Goal: Check status: Check status

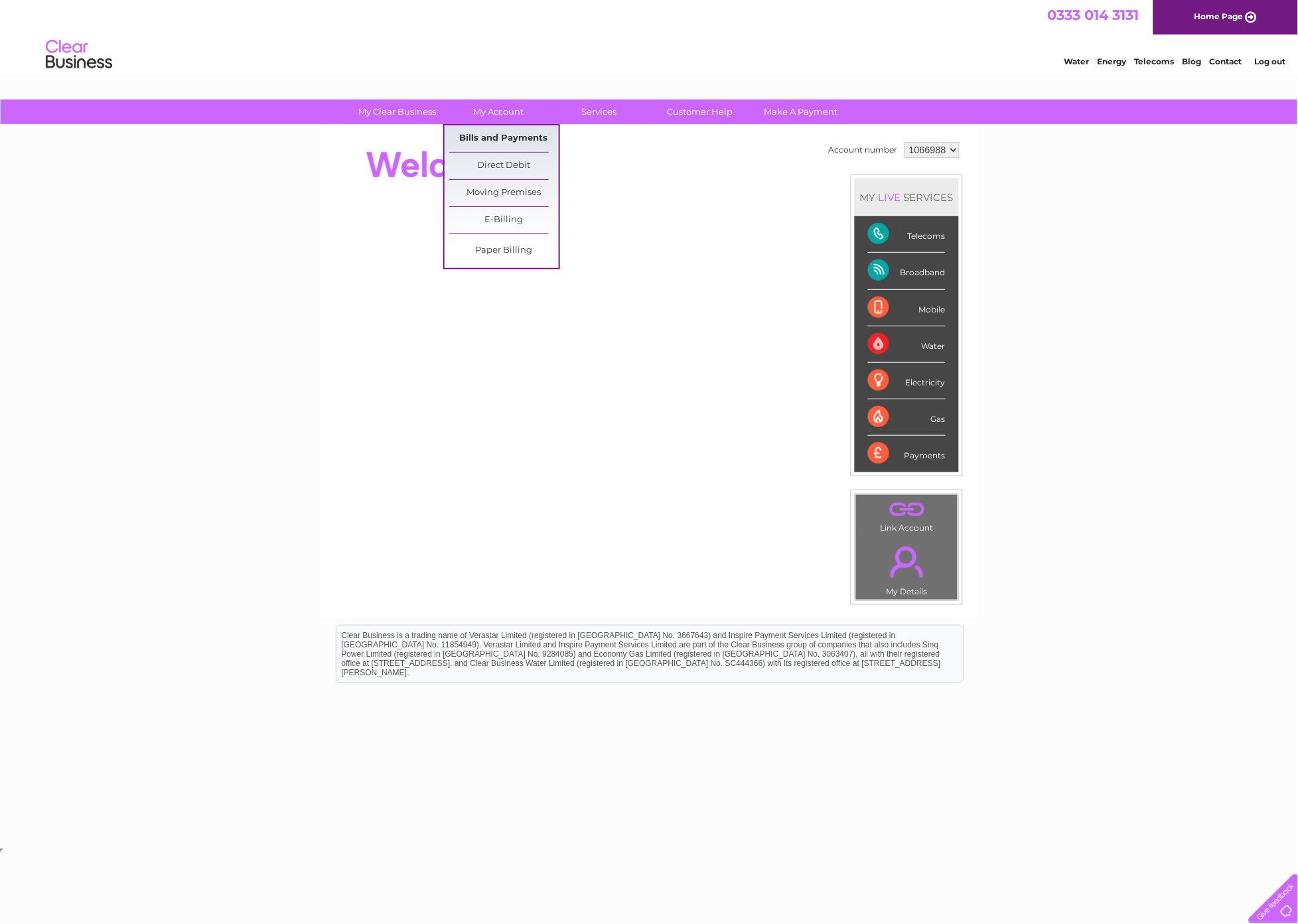
click at [507, 128] on link "Bills and Payments" at bounding box center [504, 138] width 109 height 27
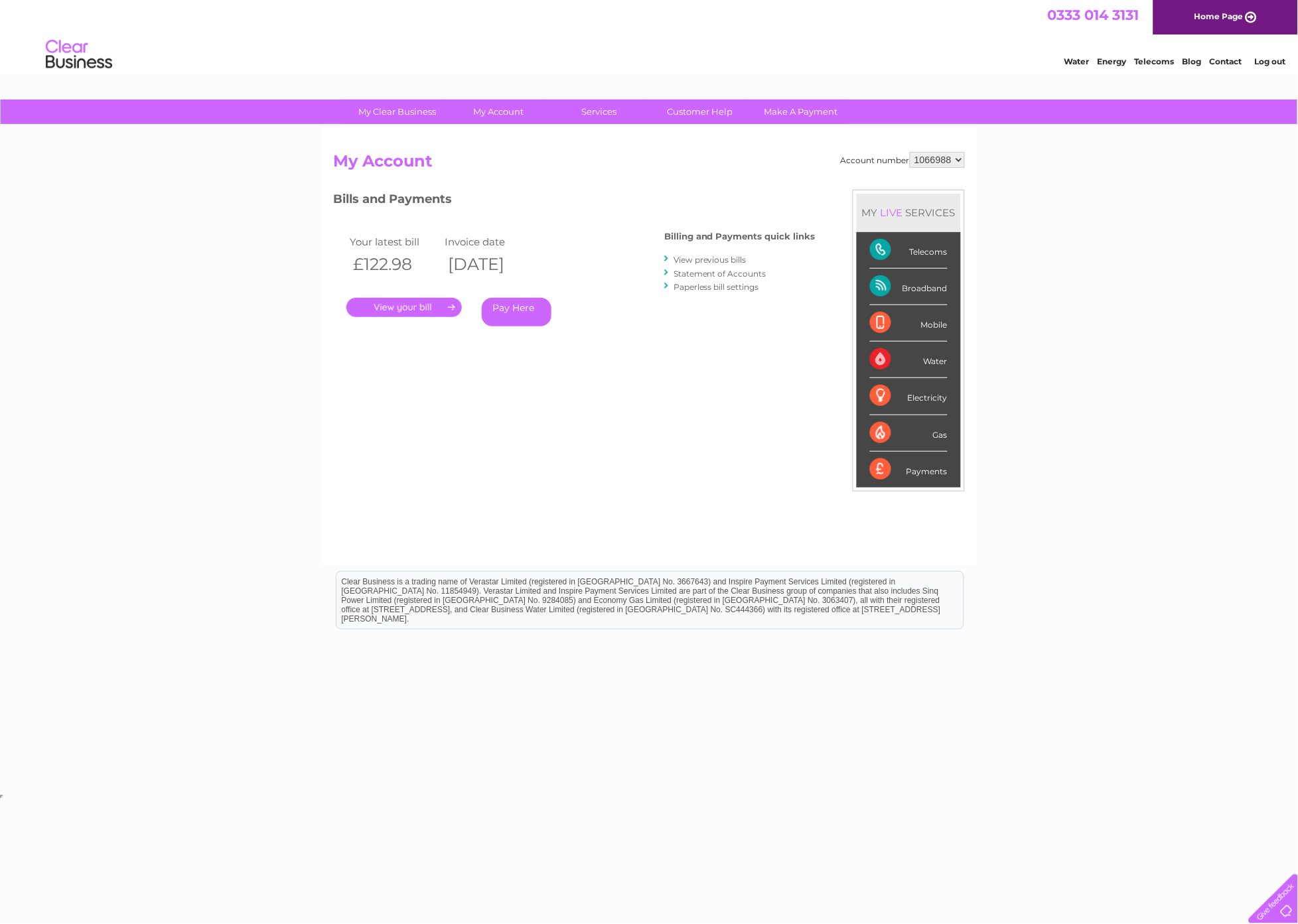
click at [420, 306] on link "." at bounding box center [404, 308] width 116 height 19
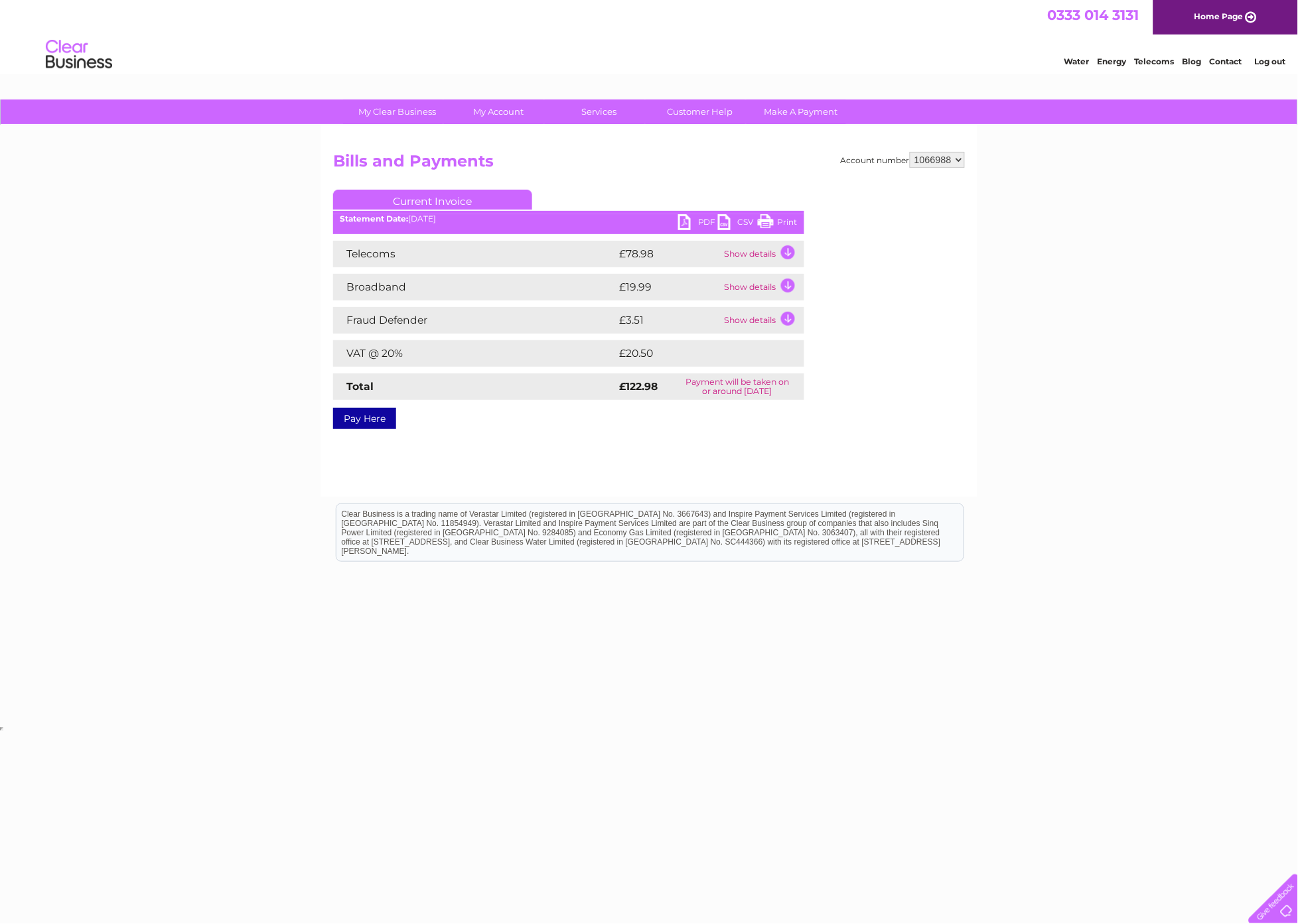
click at [1281, 911] on div at bounding box center [1271, 897] width 55 height 55
